Goal: Task Accomplishment & Management: Use online tool/utility

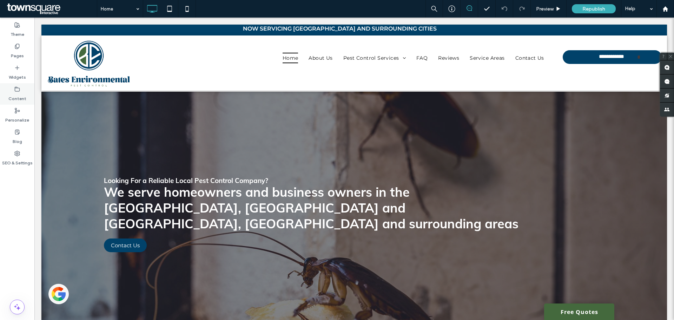
click at [13, 91] on div "Content" at bounding box center [17, 93] width 34 height 21
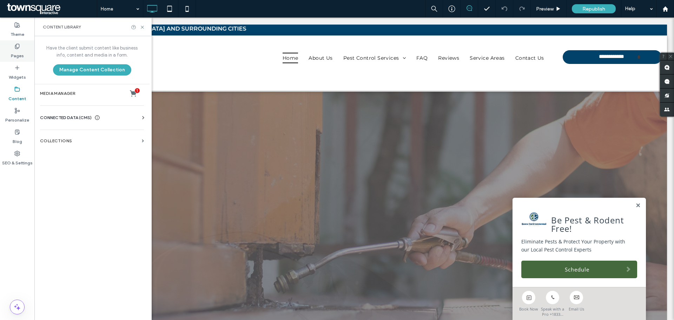
click at [12, 53] on label "Pages" at bounding box center [17, 54] width 13 height 10
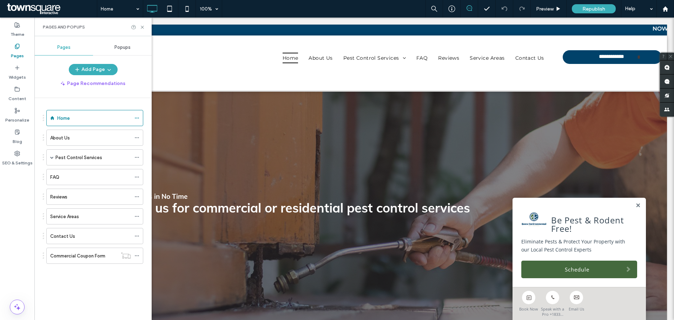
click at [108, 48] on div "Popups" at bounding box center [122, 47] width 59 height 15
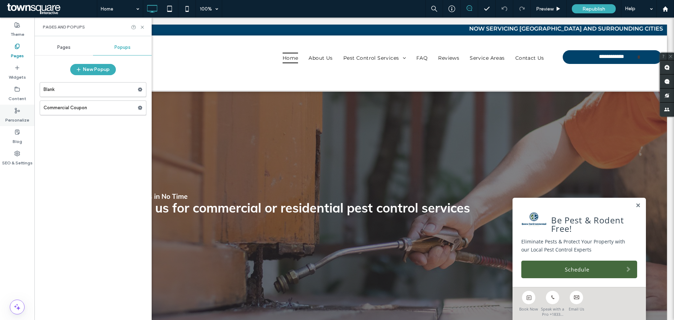
click at [17, 120] on label "Personalize" at bounding box center [17, 118] width 24 height 10
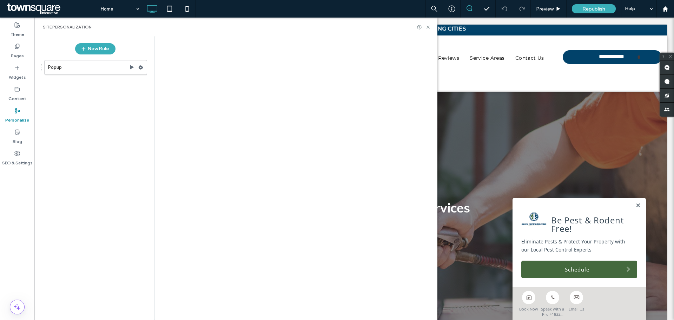
click at [91, 74] on div at bounding box center [337, 160] width 674 height 320
click at [91, 71] on label "Popup" at bounding box center [88, 67] width 81 height 14
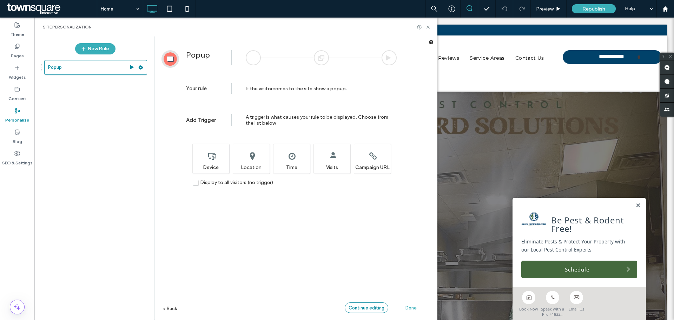
click at [380, 310] on span "Continue editing" at bounding box center [367, 307] width 36 height 5
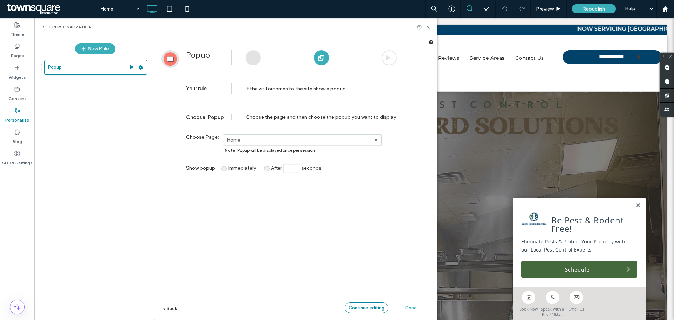
click at [361, 305] on span "Continue editing" at bounding box center [367, 307] width 36 height 5
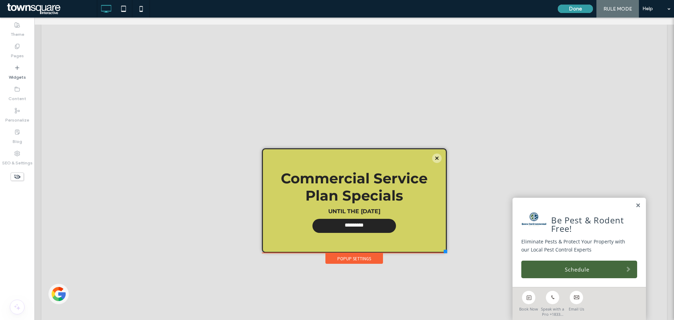
click at [573, 8] on button "Done" at bounding box center [575, 9] width 35 height 8
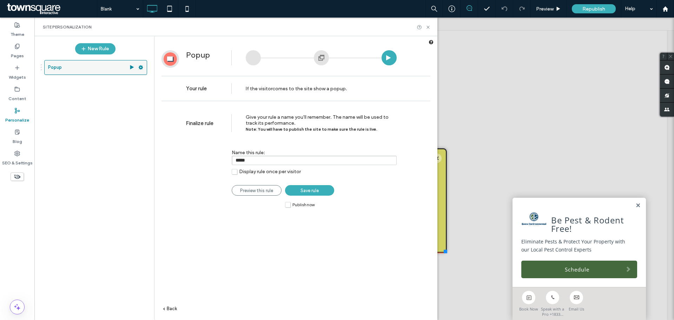
click at [141, 66] on use at bounding box center [141, 67] width 5 height 4
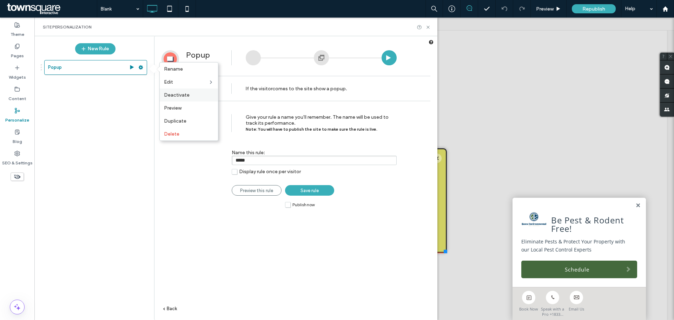
click at [201, 91] on div "Deactivate" at bounding box center [189, 94] width 58 height 13
click at [200, 107] on div "Finalize rule Give your rule a name you'll remember. The name will be used to t…" at bounding box center [296, 122] width 269 height 34
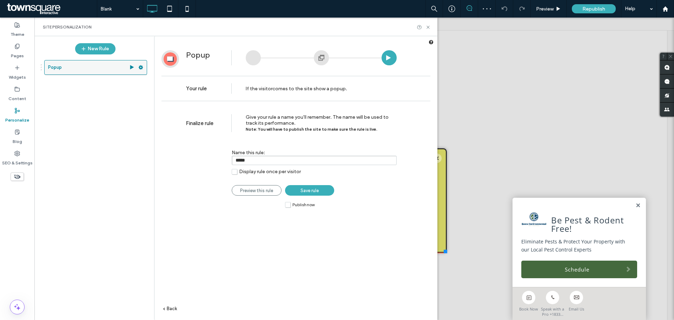
click at [141, 69] on use at bounding box center [141, 67] width 5 height 4
click at [263, 122] on span "Give your rule a name you'll remember. The name will be used to track its perfo…" at bounding box center [317, 123] width 143 height 18
click at [312, 189] on span "Save rule" at bounding box center [310, 190] width 18 height 5
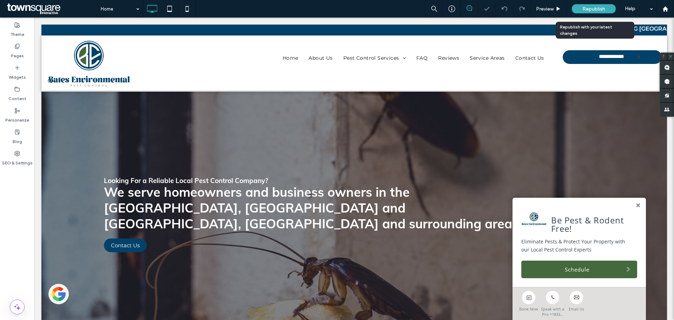
click at [580, 9] on div "Republish" at bounding box center [594, 8] width 44 height 9
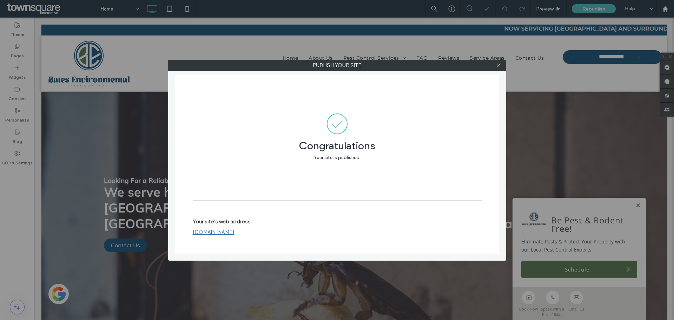
click at [494, 70] on div at bounding box center [499, 65] width 11 height 11
click at [499, 68] on span at bounding box center [498, 65] width 5 height 11
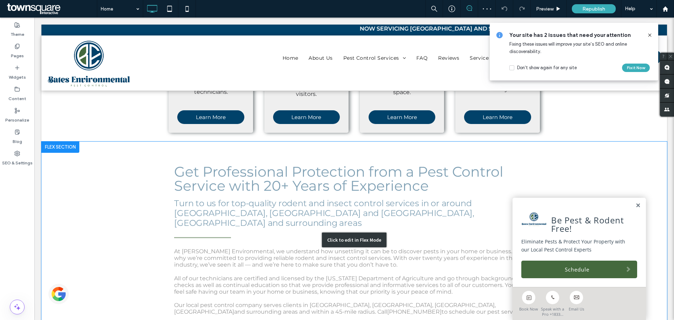
click at [357, 198] on div "Click to edit in Flex Mode" at bounding box center [354, 239] width 626 height 197
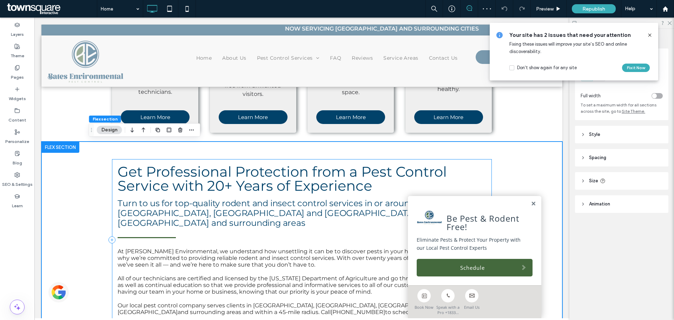
scroll to position [349, 0]
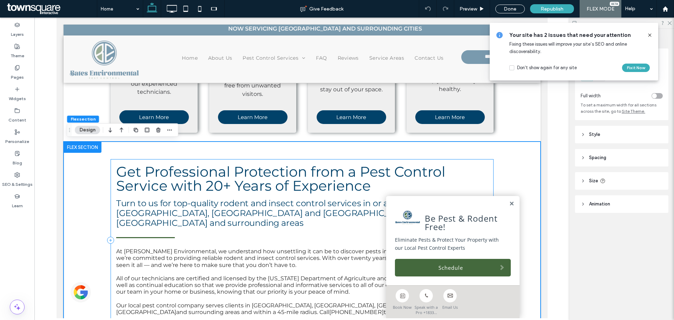
click at [309, 248] on span "At Bates Environmental, we understand how unsettling it can be to discover pest…" at bounding box center [302, 258] width 372 height 20
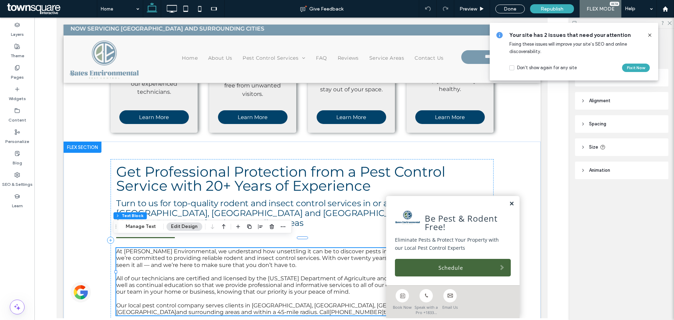
click at [509, 204] on link at bounding box center [511, 204] width 5 height 6
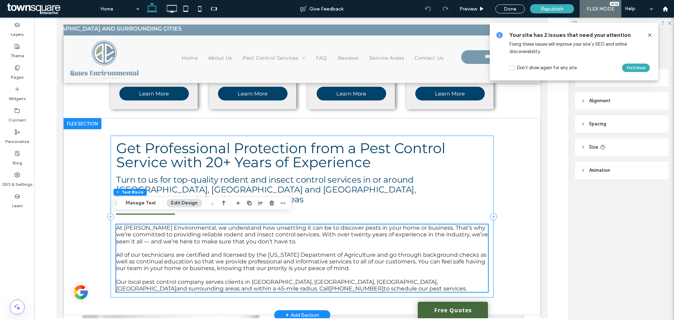
scroll to position [419, 0]
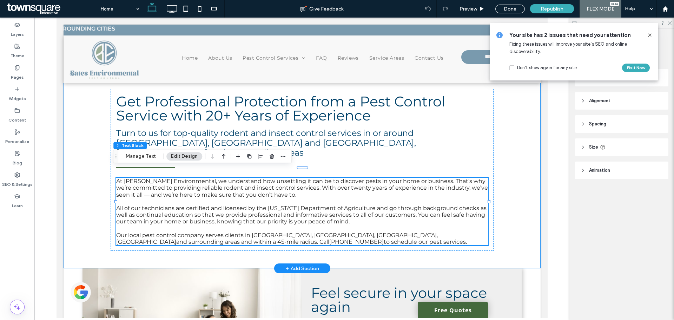
click at [295, 244] on div "Get Professional Protection from a Pest Control Service with 20+ Years of Exper…" at bounding box center [301, 169] width 421 height 197
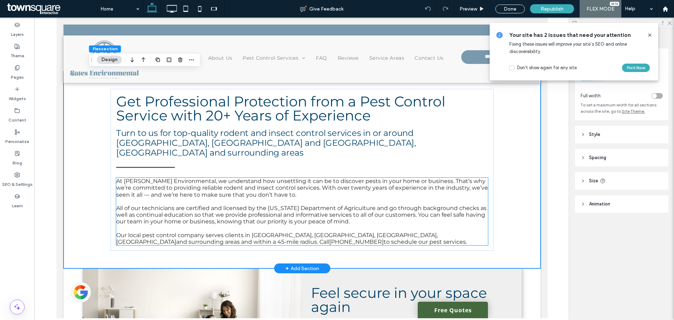
click at [303, 198] on p at bounding box center [302, 201] width 372 height 7
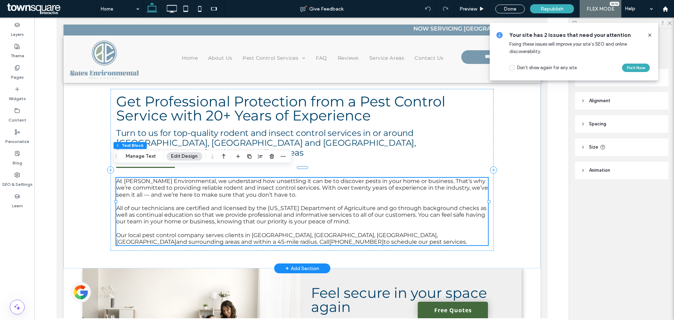
click at [303, 198] on p at bounding box center [302, 201] width 372 height 7
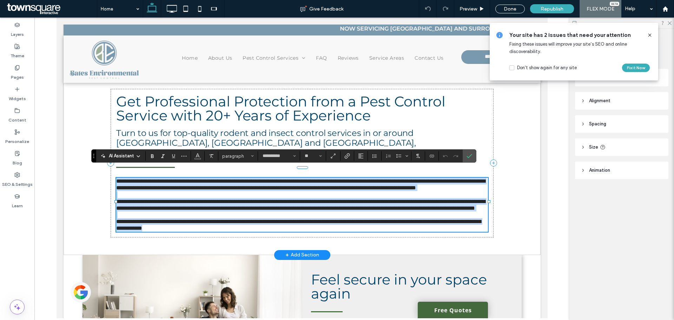
click at [347, 230] on p "**********" at bounding box center [302, 224] width 372 height 13
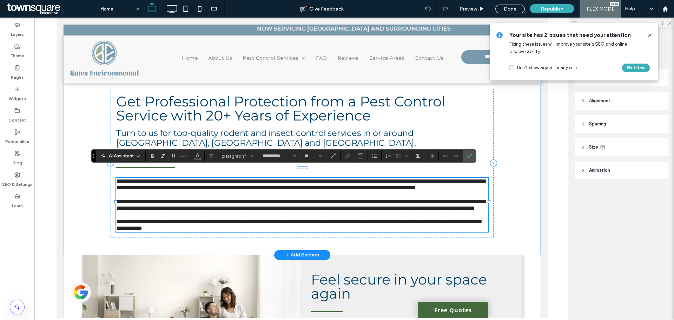
click at [325, 216] on p at bounding box center [302, 214] width 372 height 7
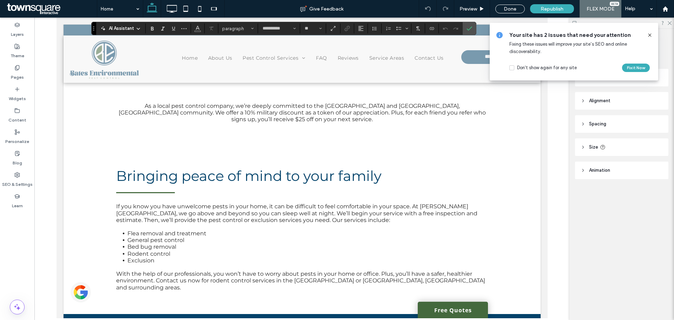
scroll to position [968, 0]
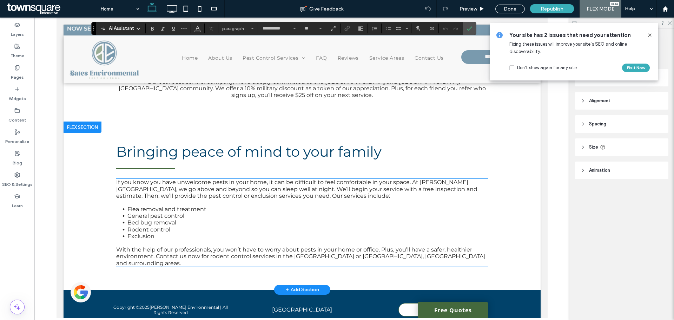
click at [186, 212] on li "General pest control" at bounding box center [307, 215] width 361 height 7
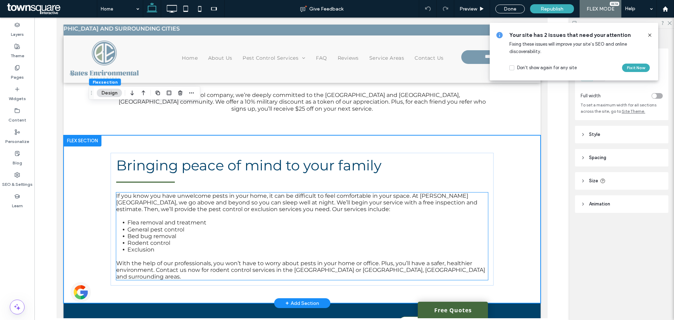
click at [186, 226] on li "General pest control" at bounding box center [307, 229] width 361 height 7
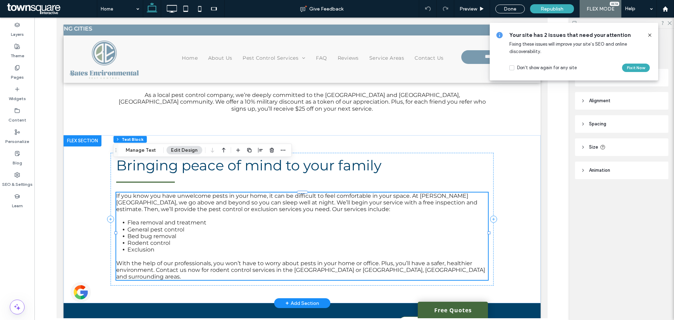
click at [187, 226] on li "General pest control" at bounding box center [307, 229] width 361 height 7
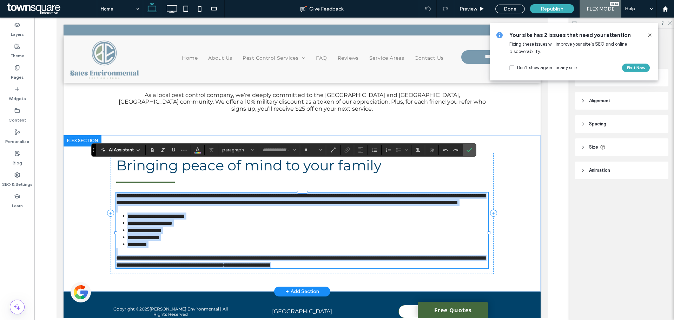
type input "**********"
type input "**"
click at [194, 219] on li "**********" at bounding box center [307, 222] width 361 height 7
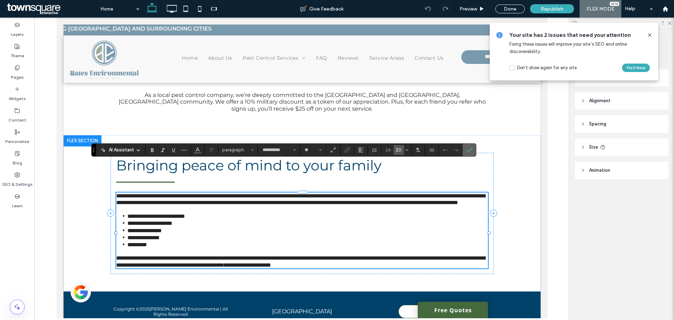
click at [466, 150] on label "Confirm" at bounding box center [469, 150] width 11 height 13
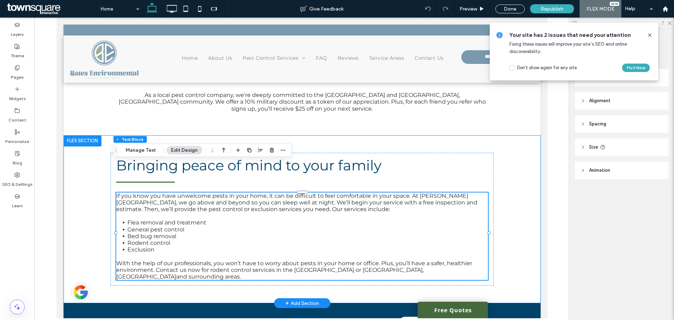
click at [295, 256] on div "Bringing peace of mind to your family If you know you have unwelcome pests in y…" at bounding box center [301, 219] width 421 height 168
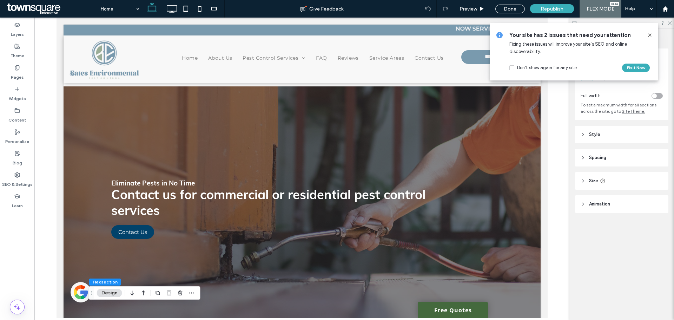
scroll to position [0, 0]
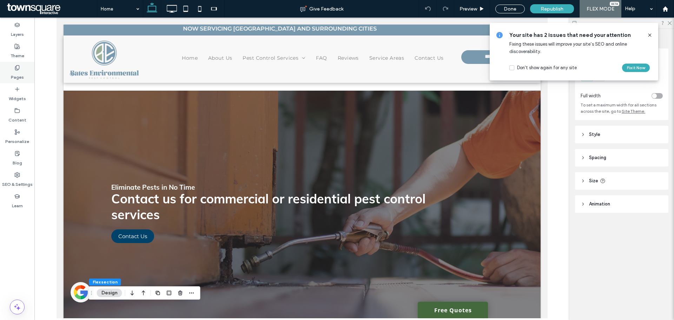
click at [27, 74] on div "Pages" at bounding box center [17, 72] width 34 height 21
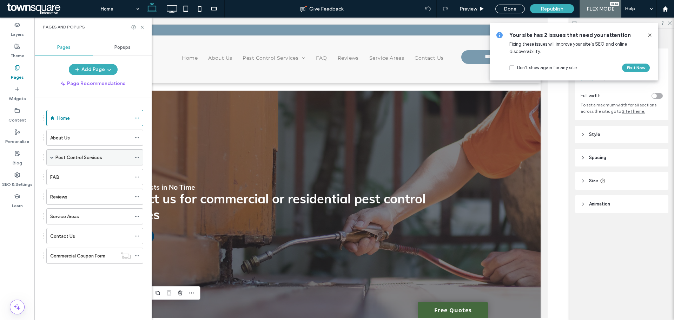
click at [50, 156] on div "Pest Control Services" at bounding box center [94, 157] width 97 height 16
click at [52, 159] on span at bounding box center [52, 158] width 4 height 4
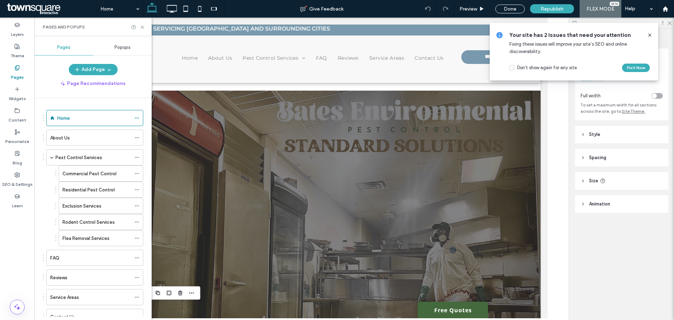
drag, startPoint x: 140, startPoint y: 29, endPoint x: 143, endPoint y: 43, distance: 13.9
click at [141, 35] on div "Pages and Popups" at bounding box center [92, 27] width 117 height 19
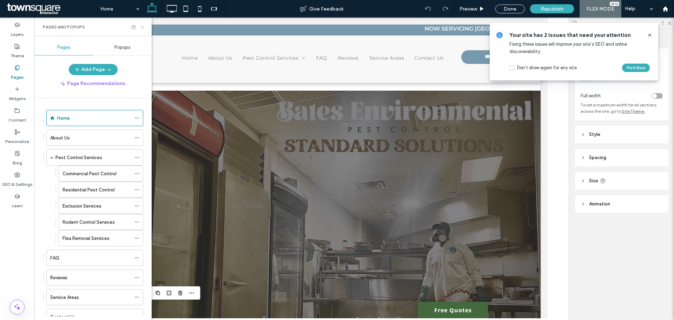
click at [143, 27] on use at bounding box center [142, 27] width 3 height 3
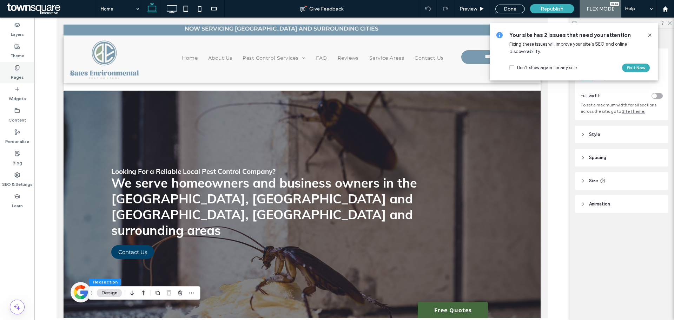
click at [28, 80] on div "Pages" at bounding box center [17, 72] width 34 height 21
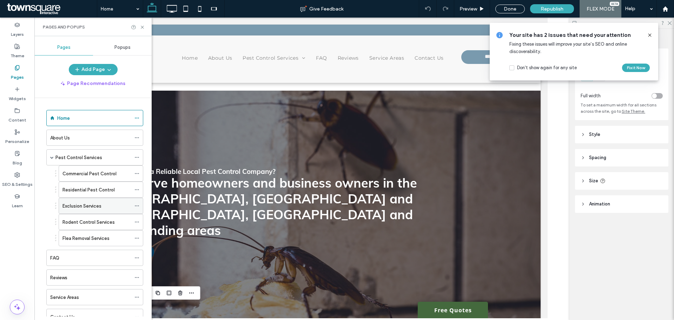
click at [112, 212] on div "Exclusion Services" at bounding box center [96, 205] width 68 height 15
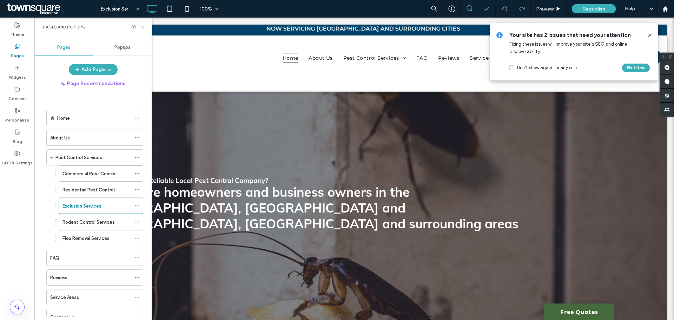
click at [143, 27] on icon at bounding box center [142, 27] width 5 height 5
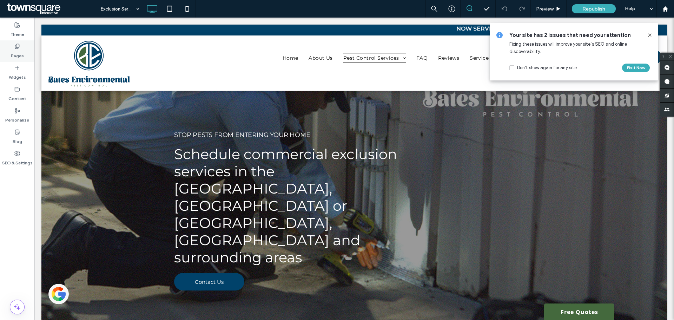
click at [22, 47] on div "Pages" at bounding box center [17, 50] width 34 height 21
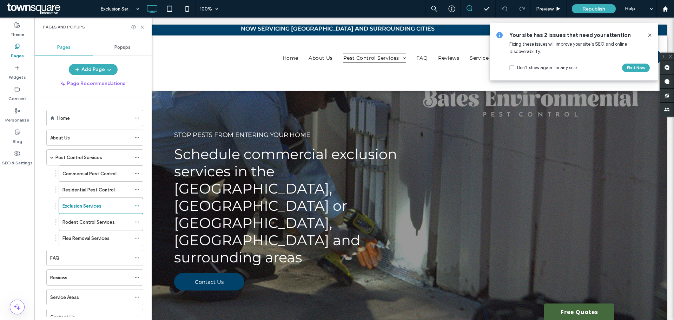
click at [48, 183] on div "Commercial Pest Control Residential Pest Control Exclusion Services Rodent Cont…" at bounding box center [93, 205] width 100 height 81
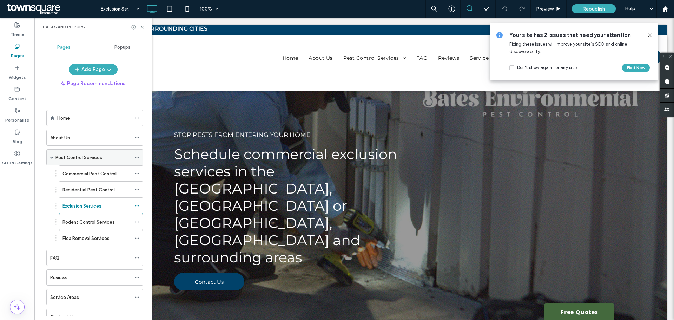
click at [52, 159] on span at bounding box center [52, 157] width 4 height 15
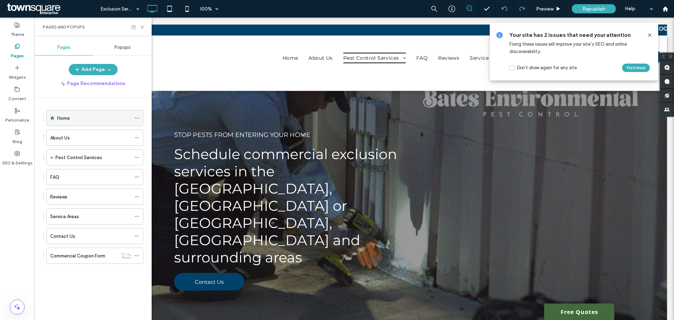
click at [55, 124] on div "Home" at bounding box center [94, 118] width 97 height 16
click at [55, 125] on div "Home" at bounding box center [94, 118] width 97 height 16
click at [72, 123] on div "Home" at bounding box center [94, 117] width 74 height 15
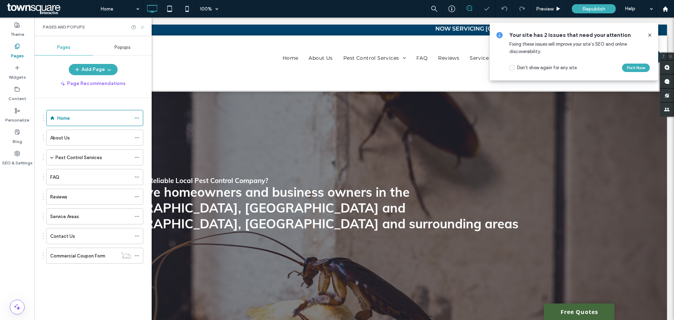
click at [144, 28] on icon at bounding box center [142, 27] width 5 height 5
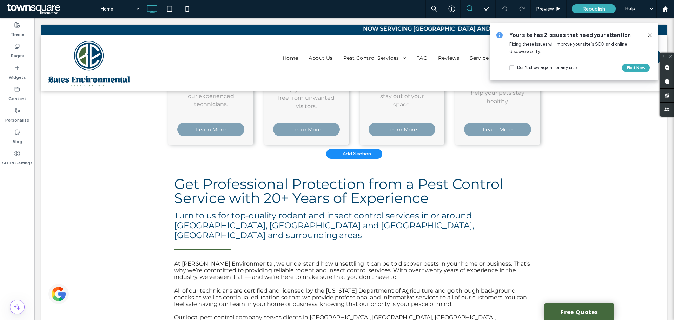
scroll to position [351, 0]
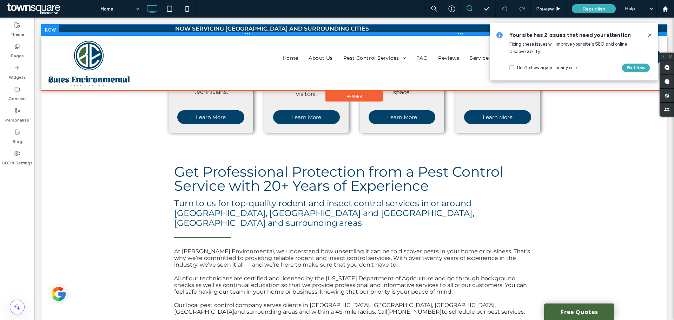
click at [361, 32] on div at bounding box center [354, 34] width 626 height 4
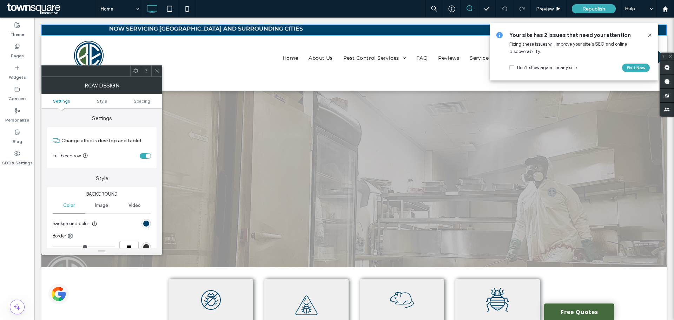
scroll to position [0, 0]
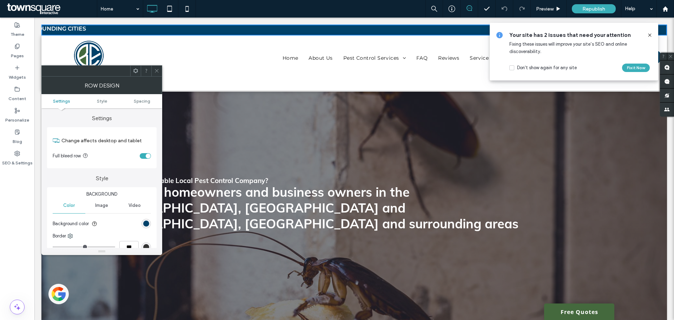
click at [157, 71] on use at bounding box center [157, 71] width 4 height 4
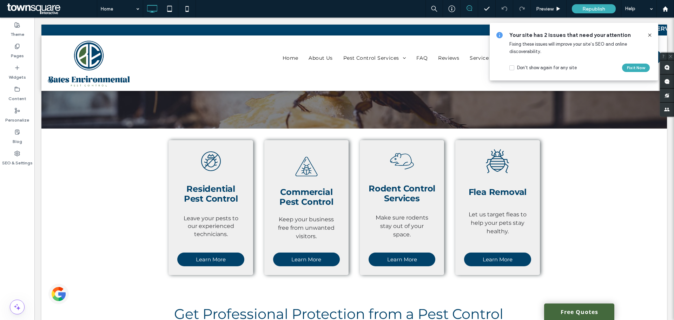
scroll to position [211, 0]
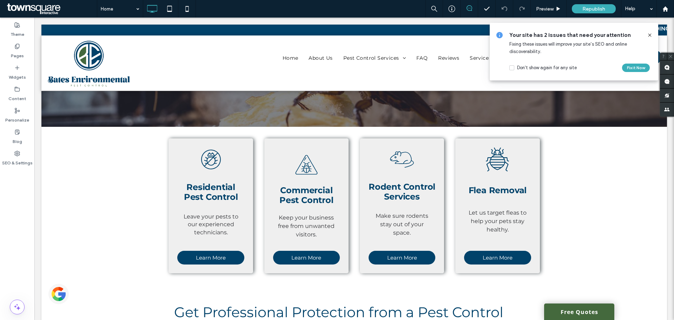
drag, startPoint x: 647, startPoint y: 37, endPoint x: 613, endPoint y: 19, distance: 39.0
click at [647, 37] on icon at bounding box center [650, 35] width 6 height 6
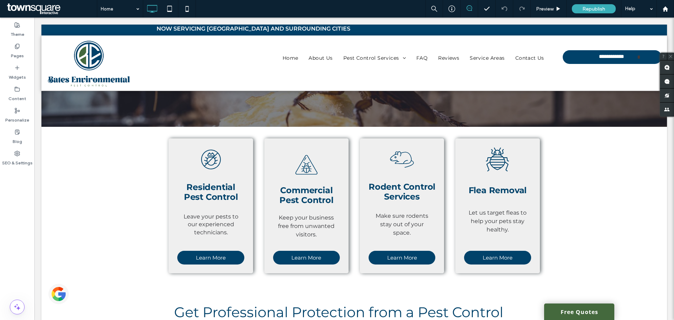
click at [351, 16] on div "Home Preview Republish Help" at bounding box center [385, 9] width 577 height 18
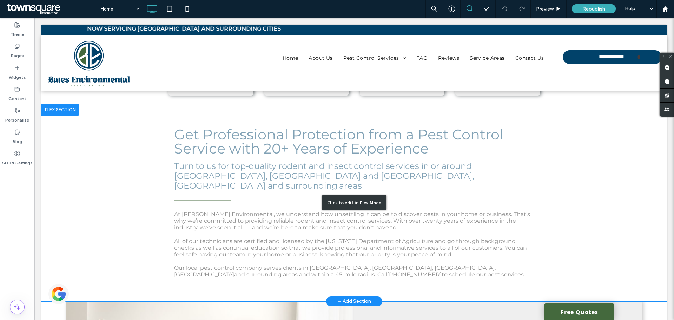
scroll to position [386, 0]
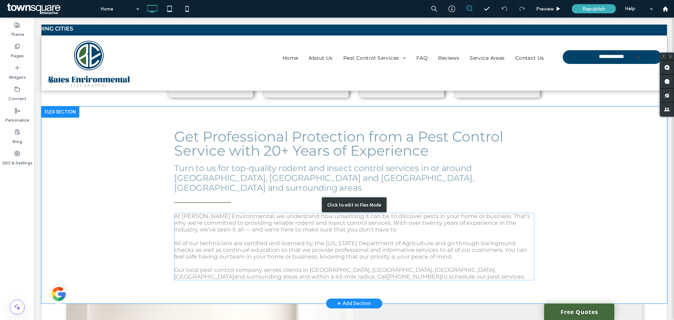
click at [340, 223] on div "Click to edit in Flex Mode" at bounding box center [354, 204] width 626 height 197
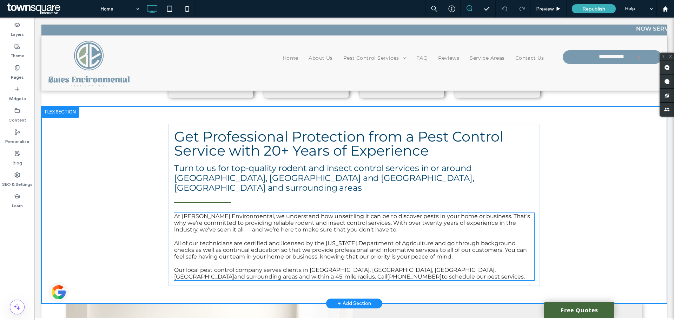
scroll to position [384, 0]
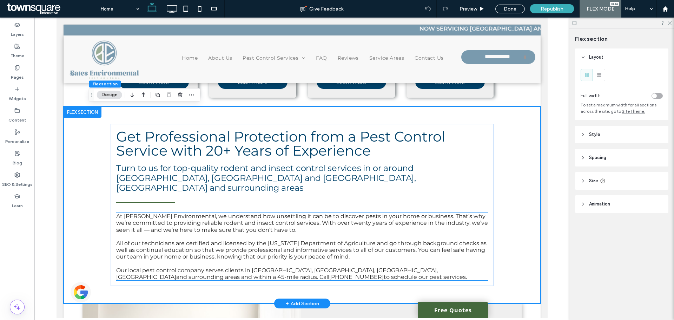
click at [309, 233] on p at bounding box center [302, 236] width 372 height 7
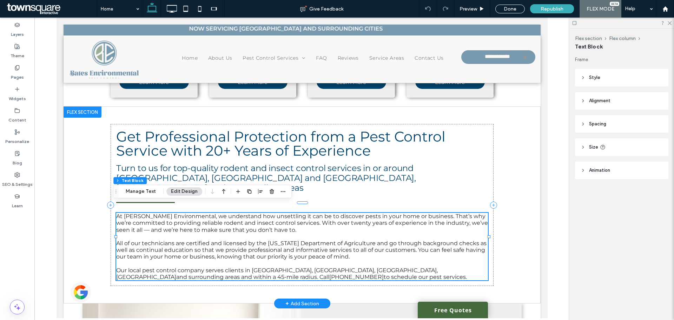
click at [223, 260] on p at bounding box center [302, 263] width 372 height 7
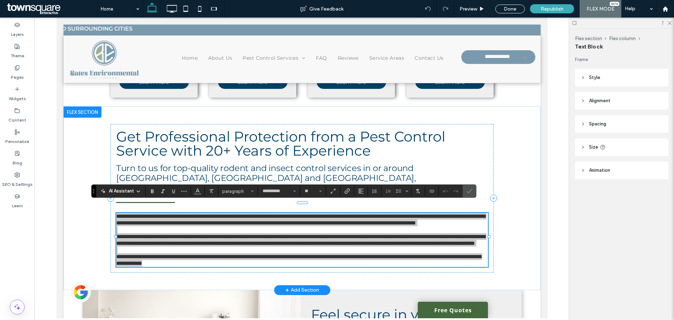
click at [136, 188] on div "AI Assistant" at bounding box center [121, 190] width 46 height 7
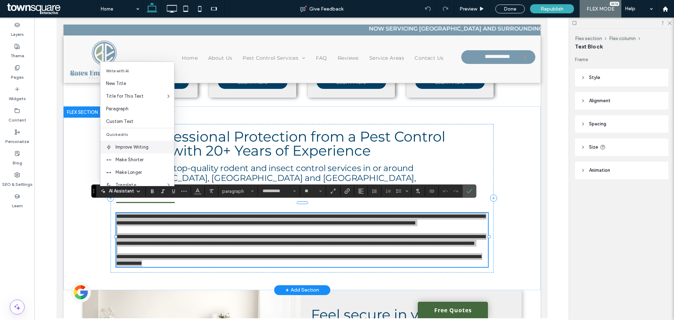
click at [143, 148] on span "Improve Writing" at bounding box center [145, 147] width 59 height 7
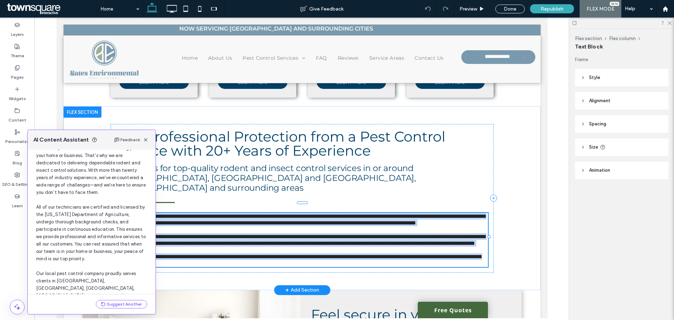
scroll to position [82, 0]
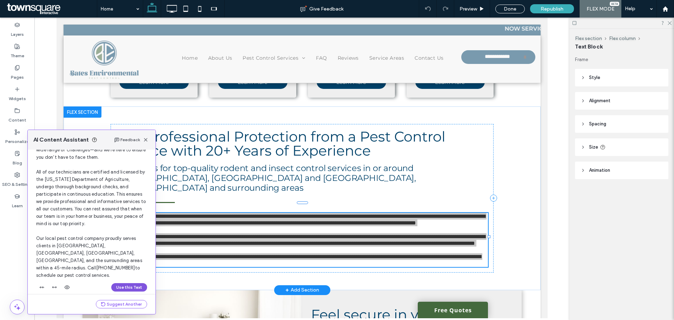
click at [119, 283] on button "Use this Text" at bounding box center [129, 287] width 36 height 8
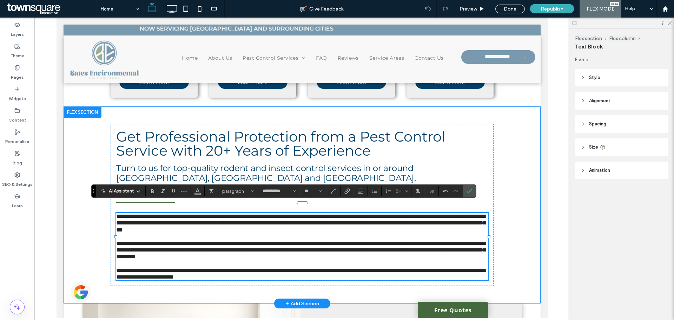
click at [83, 227] on div "**********" at bounding box center [301, 204] width 477 height 197
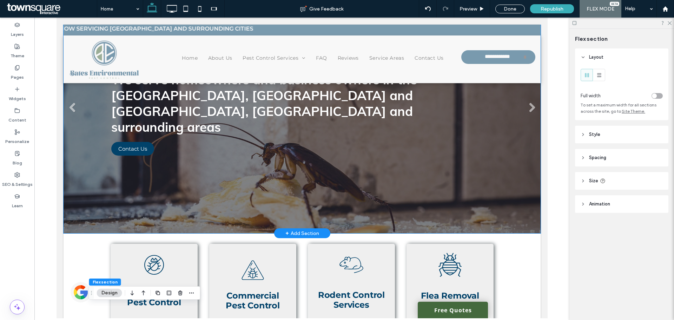
scroll to position [0, 0]
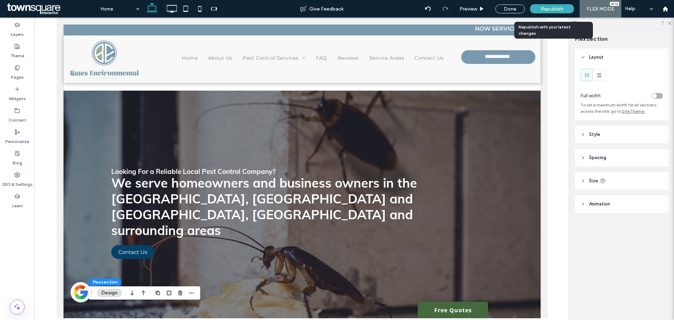
click at [551, 11] on span "Republish" at bounding box center [552, 9] width 23 height 6
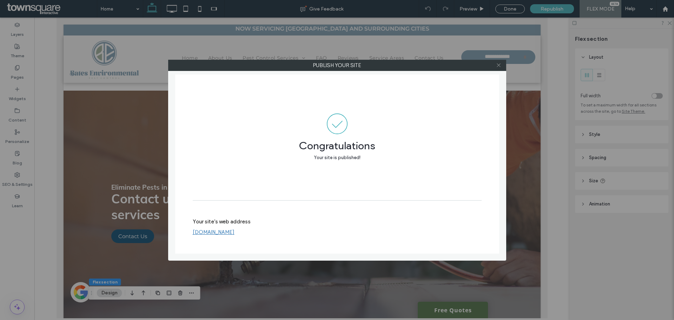
click at [499, 64] on icon at bounding box center [498, 64] width 5 height 5
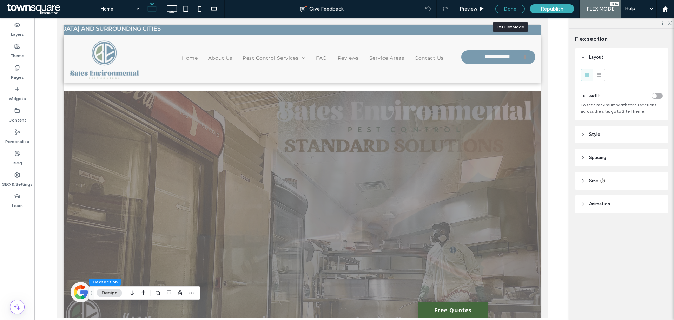
click at [509, 10] on div "Done" at bounding box center [509, 9] width 29 height 9
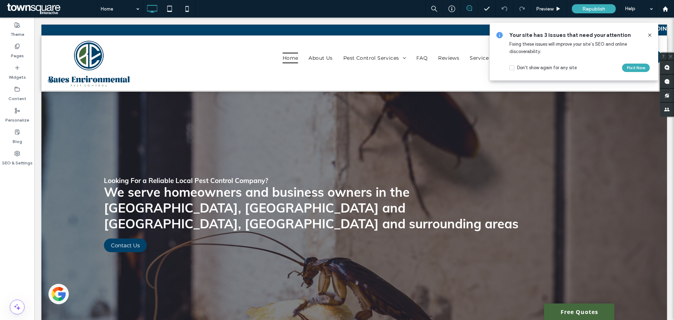
click at [351, 15] on div "Home Preview Republish Help" at bounding box center [385, 9] width 577 height 18
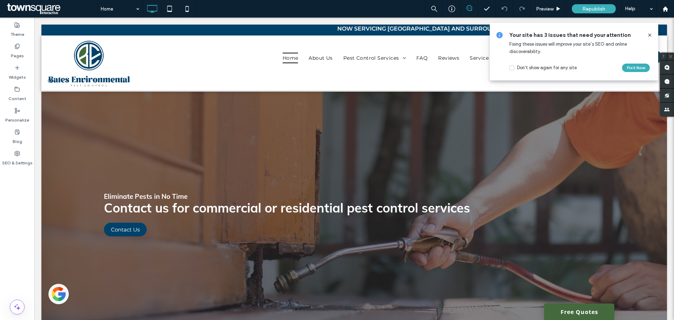
drag, startPoint x: 316, startPoint y: 0, endPoint x: 350, endPoint y: 17, distance: 38.5
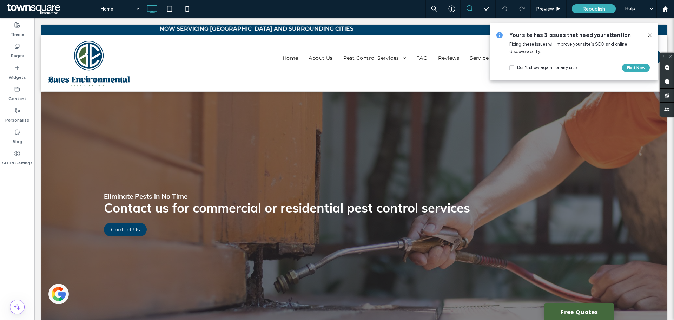
click at [350, 17] on div "Home Preview Republish Help" at bounding box center [385, 9] width 577 height 18
